Goal: Task Accomplishment & Management: Complete application form

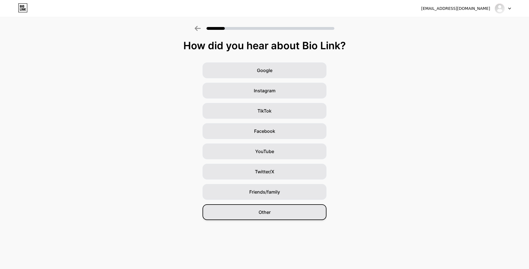
click at [274, 211] on div "Other" at bounding box center [265, 213] width 124 height 16
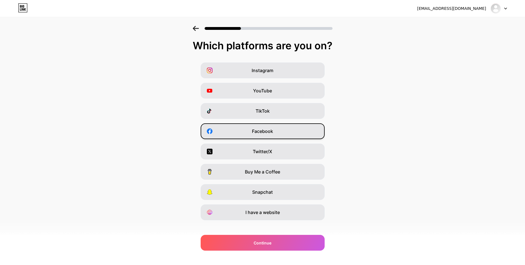
scroll to position [6, 0]
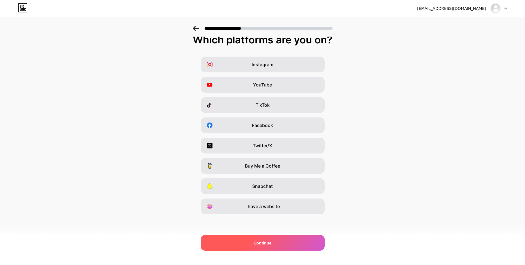
click at [279, 242] on div "Continue" at bounding box center [263, 243] width 124 height 16
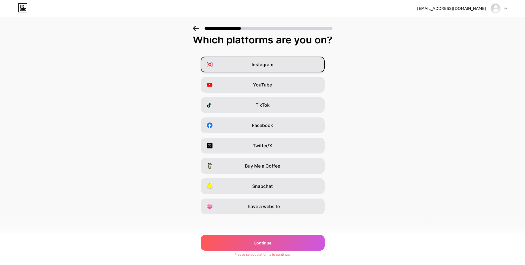
click at [265, 67] on span "Instagram" at bounding box center [263, 64] width 22 height 7
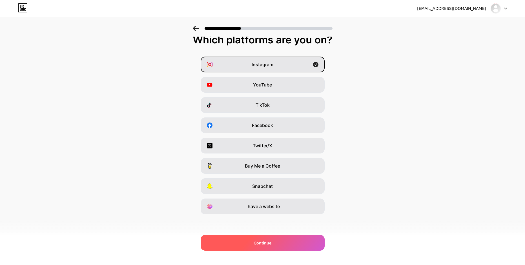
click at [285, 240] on div "Continue" at bounding box center [263, 243] width 124 height 16
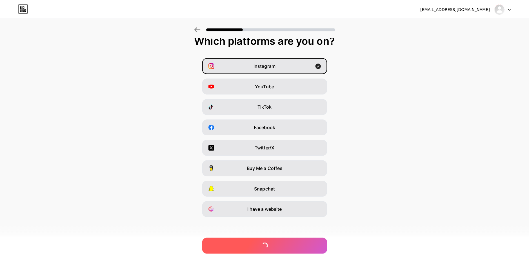
scroll to position [0, 0]
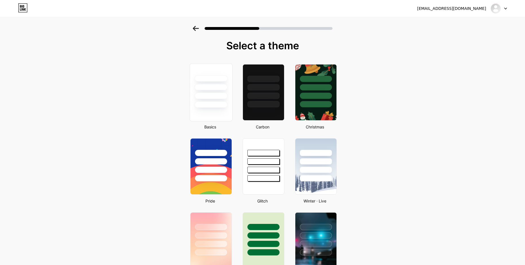
click at [214, 84] on div at bounding box center [210, 87] width 33 height 6
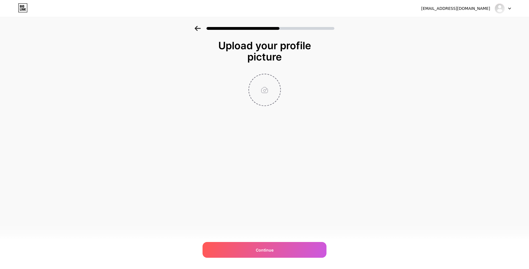
click at [267, 90] on input "file" at bounding box center [264, 89] width 31 height 31
type input "C:\fakepath\perfil.png"
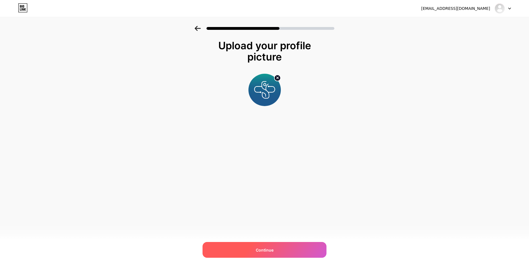
click at [280, 247] on div "Continue" at bounding box center [265, 250] width 124 height 16
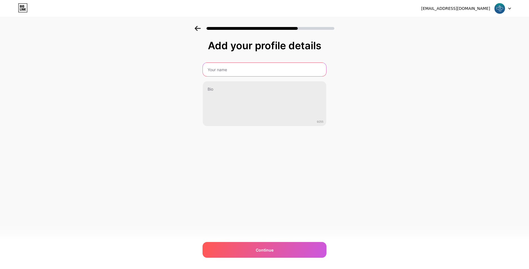
click at [221, 67] on input "text" at bounding box center [264, 70] width 123 height 14
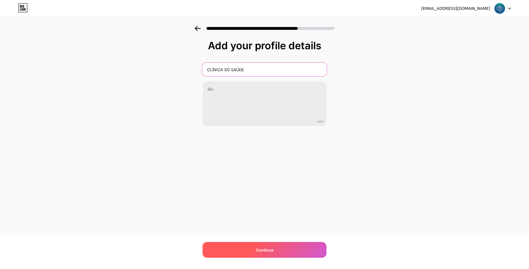
type input "CLÍNICA SÓ SAÚDE"
click at [274, 249] on div "Continue" at bounding box center [265, 250] width 124 height 16
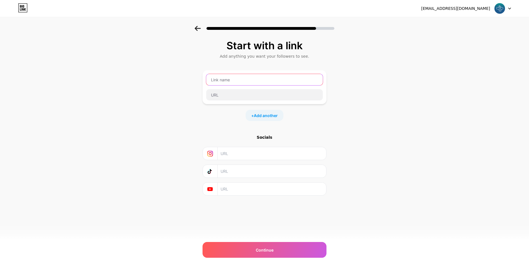
click at [233, 79] on input "text" at bounding box center [264, 79] width 117 height 11
click at [226, 156] on input "text" at bounding box center [272, 153] width 102 height 13
type input "clinicasosaude"
click at [257, 170] on input "text" at bounding box center [272, 171] width 102 height 13
click at [229, 83] on input "text" at bounding box center [264, 79] width 117 height 11
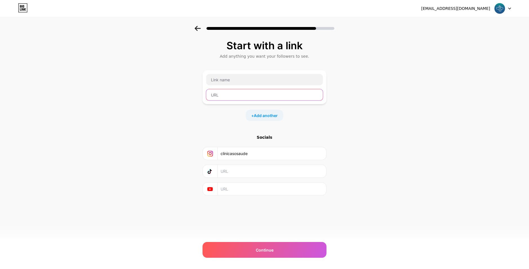
click at [227, 94] on input "text" at bounding box center [264, 94] width 117 height 11
click at [226, 82] on input "text" at bounding box center [264, 79] width 117 height 11
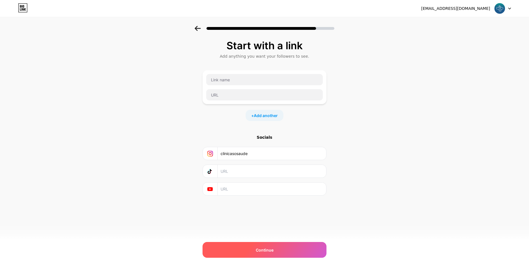
click at [281, 248] on div "Continue" at bounding box center [265, 250] width 124 height 16
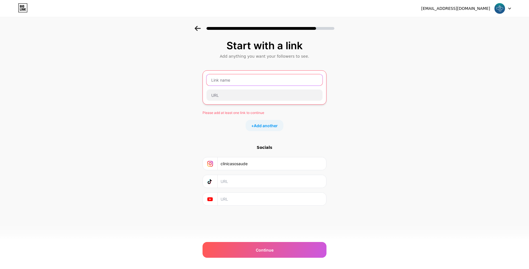
click at [232, 79] on input "text" at bounding box center [265, 79] width 116 height 11
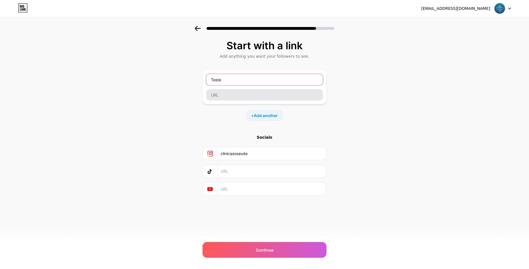
type input "Teste"
click at [217, 94] on input "text" at bounding box center [264, 94] width 117 height 11
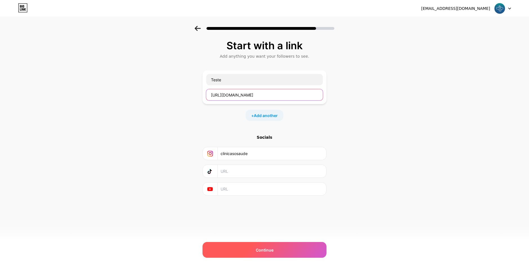
type input "https://wa.me"
click at [259, 250] on span "Continue" at bounding box center [265, 250] width 18 height 6
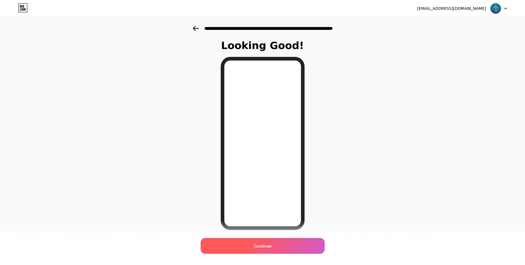
click at [282, 245] on div "Continue" at bounding box center [263, 246] width 124 height 16
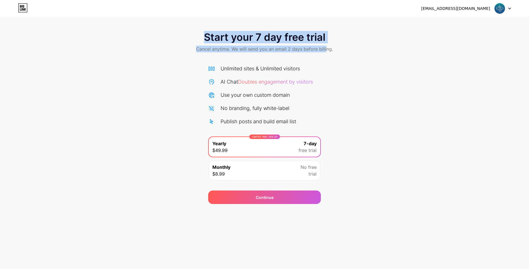
drag, startPoint x: 205, startPoint y: 36, endPoint x: 327, endPoint y: 49, distance: 121.9
click at [327, 49] on div "Start your 7 day free trial Cancel anytime. We will send you an email 2 days be…" at bounding box center [264, 42] width 529 height 33
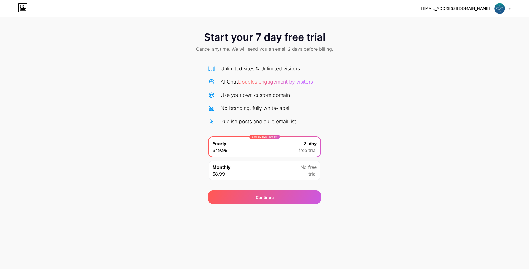
click at [328, 65] on div "Start your 7 day free trial Cancel anytime. We will send you an email 2 days be…" at bounding box center [264, 115] width 529 height 178
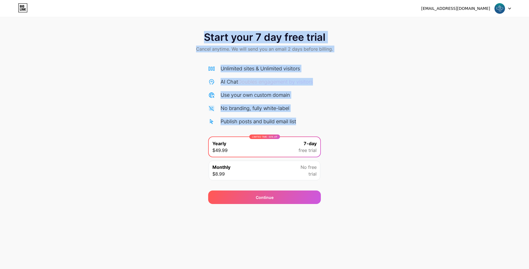
drag, startPoint x: 204, startPoint y: 39, endPoint x: 338, endPoint y: 122, distance: 158.0
click at [338, 122] on div "Start your 7 day free trial Cancel anytime. We will send you an email 2 days be…" at bounding box center [264, 115] width 529 height 178
copy div "Start your 7 day free trial Cancel anytime. We will send you an email 2 days be…"
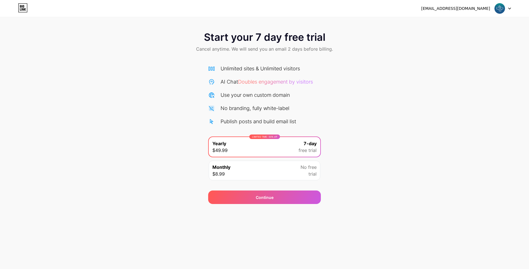
click at [359, 162] on div "Start your 7 day free trial Cancel anytime. We will send you an email 2 days be…" at bounding box center [264, 115] width 529 height 178
click at [281, 146] on div "LIMITED TIME : 50% off Yearly $49.99 7-day free trial" at bounding box center [265, 147] width 112 height 20
click at [300, 174] on div "Monthly $8.99 No free trial" at bounding box center [265, 171] width 112 height 20
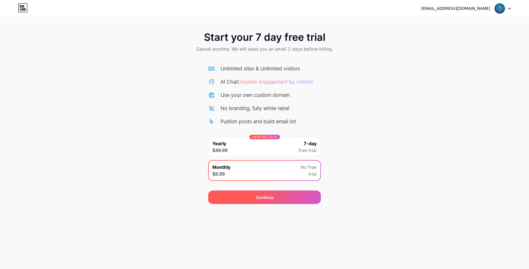
click at [283, 199] on div "Continue" at bounding box center [264, 198] width 113 height 14
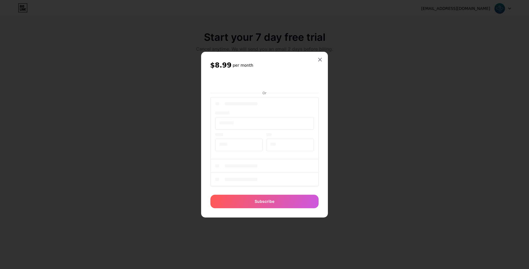
click at [321, 103] on div "$8.99 per month Or Subscribe" at bounding box center [264, 135] width 127 height 166
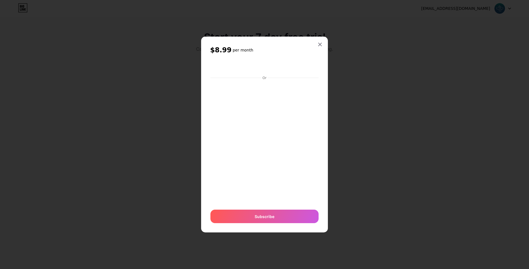
click at [321, 37] on div "$8.99 per month Or Subscribe" at bounding box center [264, 135] width 127 height 196
click at [320, 42] on div at bounding box center [320, 44] width 10 height 10
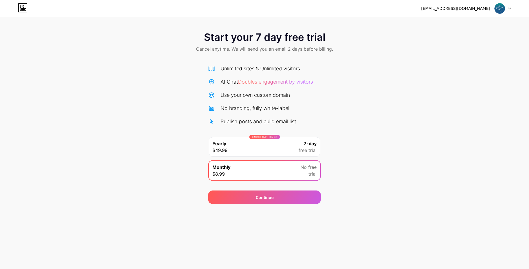
click at [25, 7] on icon at bounding box center [23, 7] width 10 height 9
click at [509, 10] on div at bounding box center [503, 8] width 16 height 10
click at [128, 5] on div "[EMAIL_ADDRESS][DOMAIN_NAME] Logout" at bounding box center [264, 8] width 529 height 10
click at [512, 7] on div "[EMAIL_ADDRESS][DOMAIN_NAME] Logout" at bounding box center [264, 8] width 529 height 10
click at [509, 8] on icon at bounding box center [509, 9] width 3 height 2
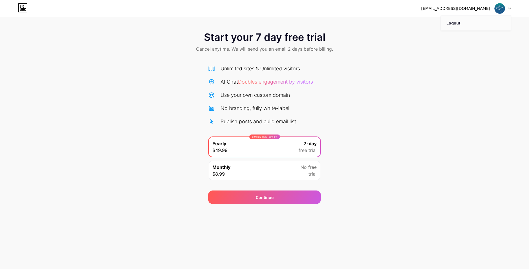
click at [469, 23] on li "Logout" at bounding box center [476, 22] width 70 height 15
